Goal: Task Accomplishment & Management: Use online tool/utility

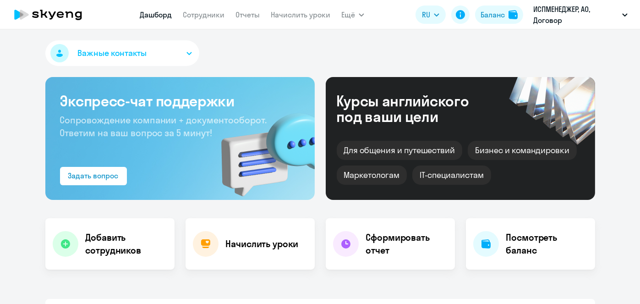
select select "30"
click at [318, 16] on link "Начислить уроки" at bounding box center [301, 14] width 60 height 9
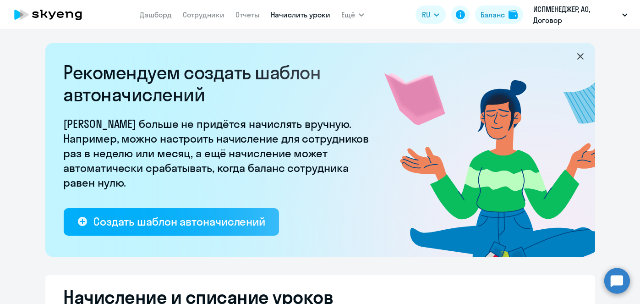
select select "10"
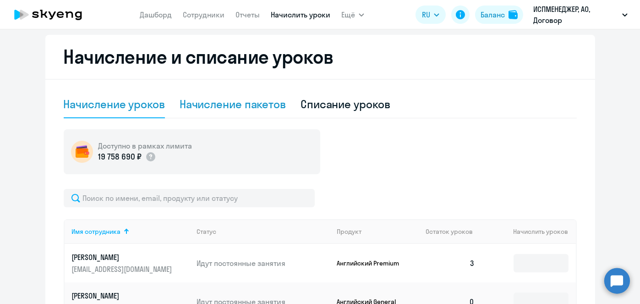
click at [277, 114] on div "Начисление пакетов" at bounding box center [233, 104] width 106 height 27
select select "10"
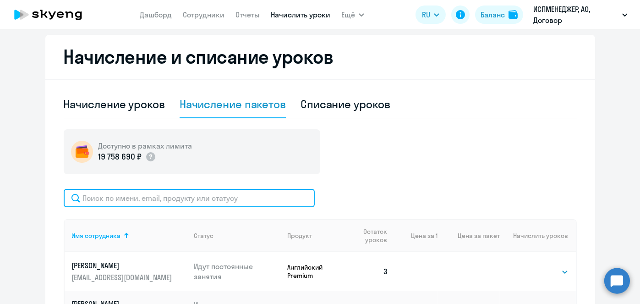
click at [241, 198] on input "text" at bounding box center [189, 198] width 251 height 18
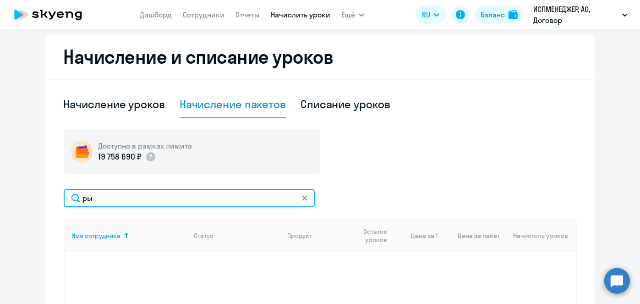
type input "р"
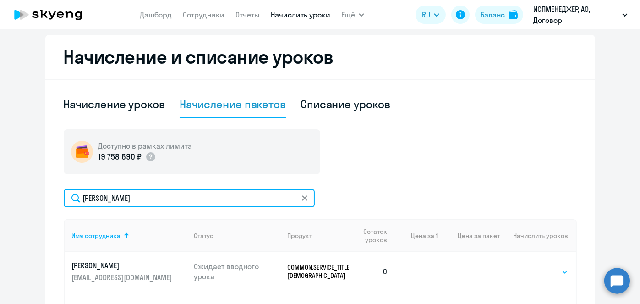
type input "[PERSON_NAME]"
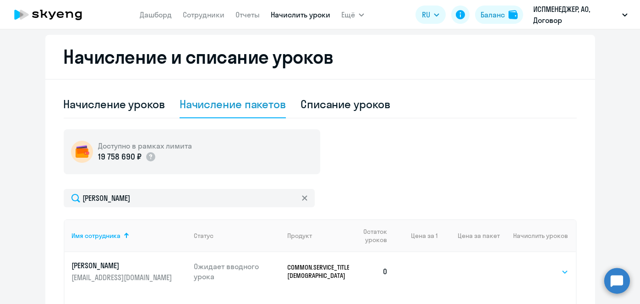
click at [558, 272] on select "Выбрать 4 8 16 32 64 96 128" at bounding box center [550, 271] width 38 height 11
